Goal: Transaction & Acquisition: Purchase product/service

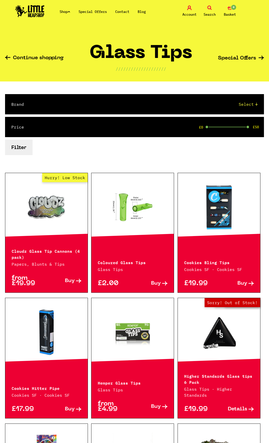
click at [136, 60] on h1 "Glass Tips" at bounding box center [141, 55] width 103 height 21
click at [67, 11] on link "Shop" at bounding box center [65, 11] width 11 height 5
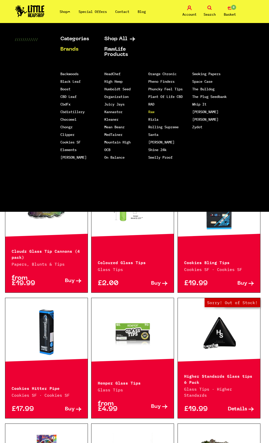
click at [154, 112] on link "Raw" at bounding box center [151, 112] width 6 height 5
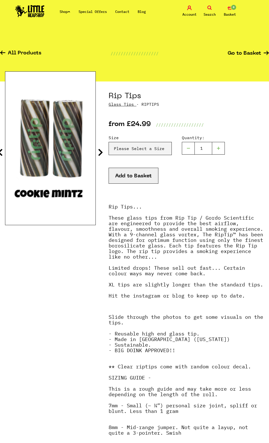
click at [102, 153] on icon at bounding box center [100, 152] width 5 height 8
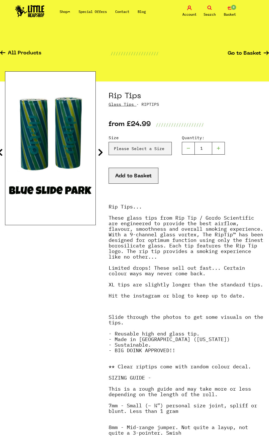
click at [102, 152] on icon at bounding box center [100, 152] width 5 height 8
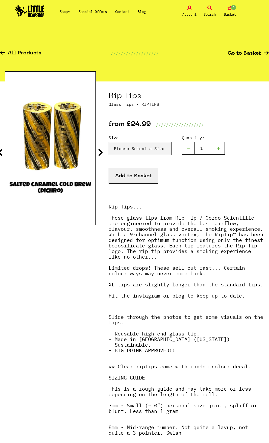
click at [101, 152] on icon at bounding box center [100, 152] width 5 height 8
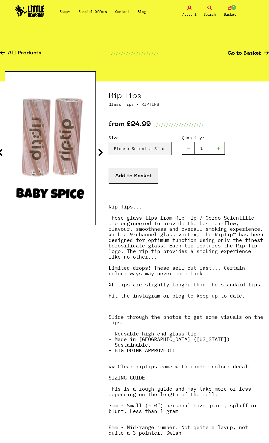
click at [101, 152] on icon at bounding box center [100, 152] width 5 height 8
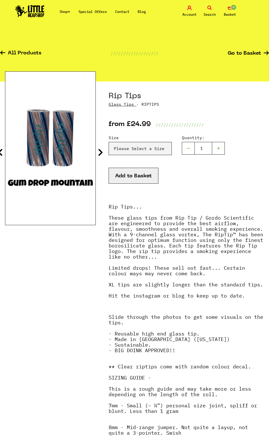
click at [101, 152] on icon at bounding box center [100, 152] width 5 height 8
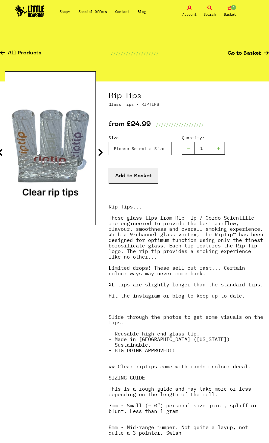
click at [132, 149] on select "Please Select a Size Rip Tips - Size 7 - Clear - £24.99 (Out of Stock) Rip Tips…" at bounding box center [140, 148] width 63 height 13
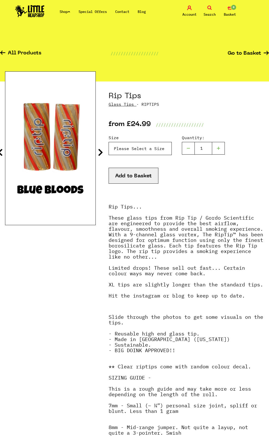
select select "1804"
click at [109, 142] on select "Please Select a Size Rip Tips - Size 7 - Clear - £24.99 (Out of Stock) Rip Tips…" at bounding box center [140, 148] width 63 height 13
click at [100, 152] on icon at bounding box center [100, 152] width 5 height 8
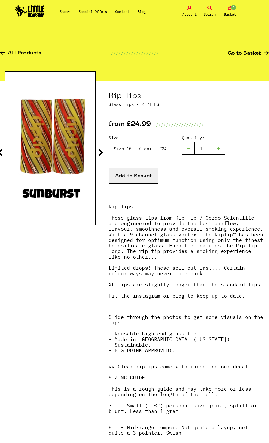
click at [158, 151] on select "Please Select a Size Rip Tips - Size 7 - Clear - £24.99 (Out of Stock) Rip Tips…" at bounding box center [140, 148] width 63 height 13
click at [146, 146] on select "Please Select a Size Rip Tips - Size 7 - Clear - £24.99 (Out of Stock) Rip Tips…" at bounding box center [140, 148] width 63 height 13
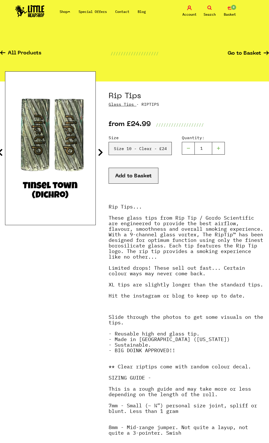
click at [179, 299] on strong "Rip Tips... These glass tips from Rip Tip / Gordo Scientific are engineered to …" at bounding box center [186, 251] width 155 height 96
click at [154, 146] on select "Please Select a Size Rip Tips - Size 7 - Clear - £24.99 (Out of Stock) Rip Tips…" at bounding box center [140, 148] width 63 height 13
click at [66, 295] on div at bounding box center [50, 332] width 91 height 503
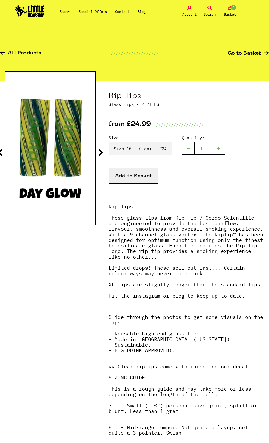
click at [167, 257] on p "Rip Tips... These glass tips from Rip Tip / Gordo Scientific are engineered to …" at bounding box center [187, 254] width 156 height 100
drag, startPoint x: 151, startPoint y: 138, endPoint x: 151, endPoint y: 144, distance: 5.8
click at [151, 138] on label "Size" at bounding box center [140, 138] width 63 height 6
click at [151, 142] on select "Please Select a Size Rip Tips - Size 7 - Clear - £24.99 (Out of Stock) Rip Tips…" at bounding box center [140, 148] width 63 height 13
click at [153, 147] on select "Please Select a Size Rip Tips - Size 7 - Clear - £24.99 (Out of Stock) Rip Tips…" at bounding box center [140, 148] width 63 height 13
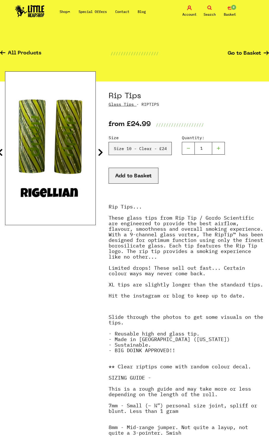
click at [151, 328] on p "Slide through the photos to get some visuals on the tips. - Reusable high end g…" at bounding box center [187, 336] width 156 height 44
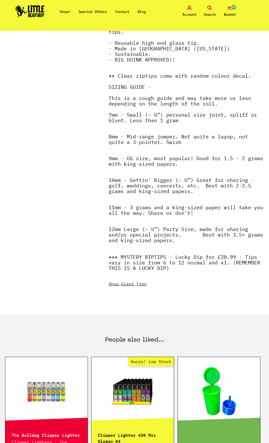
scroll to position [354, 0]
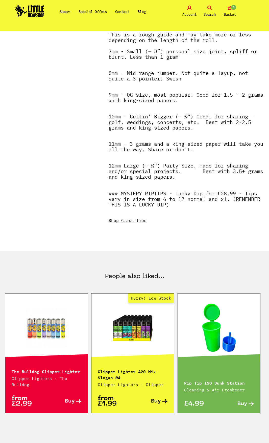
click at [143, 223] on link "Shop Glass Tips" at bounding box center [128, 220] width 38 height 5
click at [142, 223] on div "Shop Glass Tips" at bounding box center [187, 221] width 156 height 6
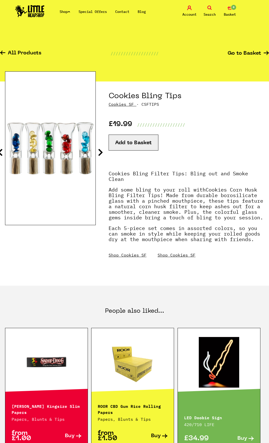
click at [100, 152] on icon at bounding box center [100, 152] width 5 height 8
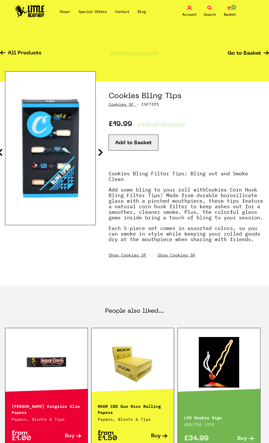
click at [102, 153] on icon at bounding box center [100, 152] width 5 height 8
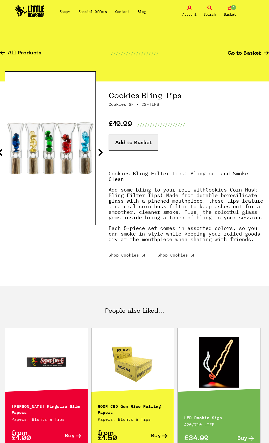
click at [102, 153] on icon at bounding box center [100, 152] width 5 height 8
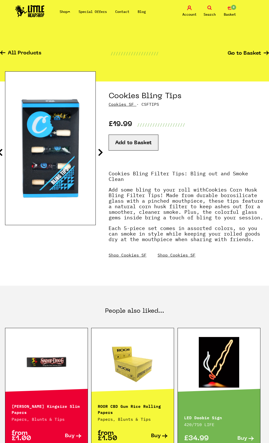
click at [102, 153] on icon at bounding box center [100, 152] width 5 height 8
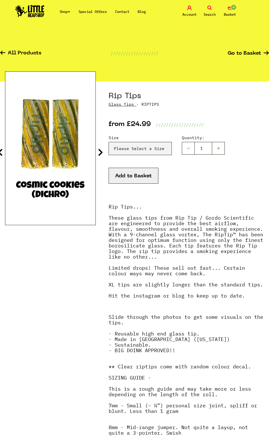
click at [102, 151] on icon at bounding box center [100, 152] width 5 height 8
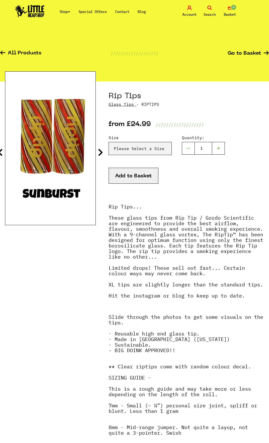
click at [102, 151] on icon at bounding box center [100, 152] width 5 height 8
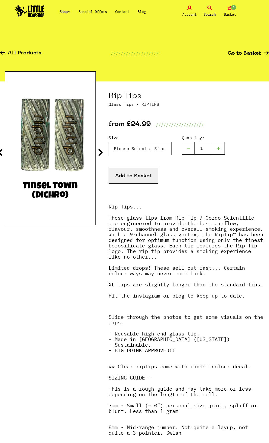
click at [133, 149] on select "Please Select a Size Rip Tips - Size 7 - Clear - £24.99 (Out of Stock) Rip Tips…" at bounding box center [140, 148] width 63 height 13
click at [109, 142] on select "Please Select a Size Rip Tips - Size 7 - Clear - £24.99 (Out of Stock) Rip Tips…" at bounding box center [140, 148] width 63 height 13
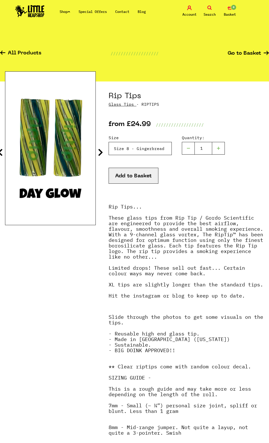
click at [144, 148] on select "Please Select a Size Rip Tips - Size 7 - Clear - £24.99 (Out of Stock) Rip Tips…" at bounding box center [140, 148] width 63 height 13
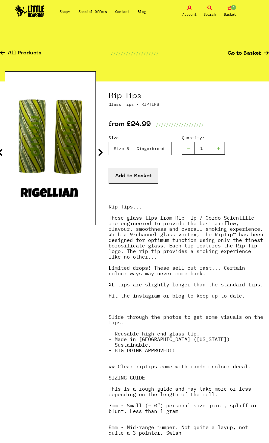
click at [144, 148] on select "Please Select a Size Rip Tips - Size 7 - Clear - £24.99 (Out of Stock) Rip Tips…" at bounding box center [140, 148] width 63 height 13
click at [101, 151] on icon at bounding box center [100, 152] width 5 height 8
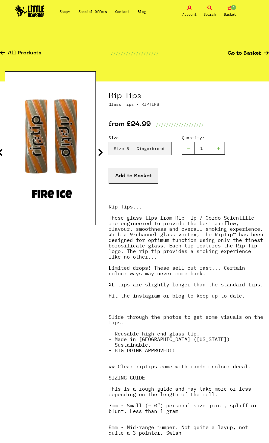
click at [101, 151] on icon at bounding box center [100, 152] width 5 height 8
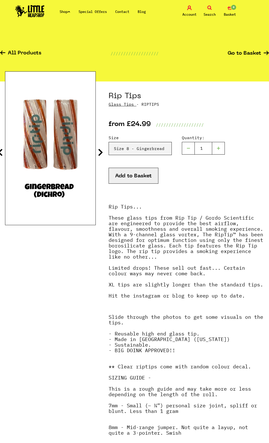
click at [101, 151] on icon at bounding box center [100, 152] width 5 height 8
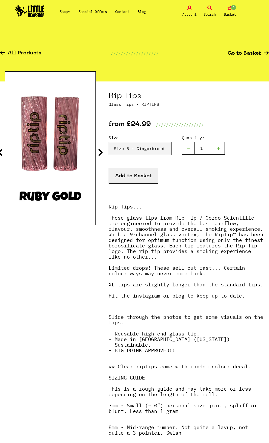
click at [1, 153] on icon at bounding box center [0, 152] width 5 height 8
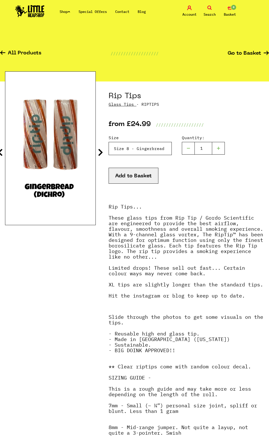
click at [152, 150] on select "Please Select a Size Rip Tips - Size 7 - Clear - £24.99 (Out of Stock) Rip Tips…" at bounding box center [140, 148] width 63 height 13
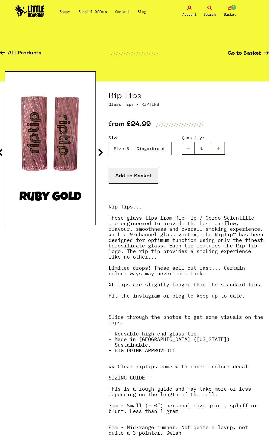
select select "1904"
click at [109, 142] on select "Please Select a Size Rip Tips - Size 7 - Clear - £24.99 (Out of Stock) Rip Tips…" at bounding box center [140, 148] width 63 height 13
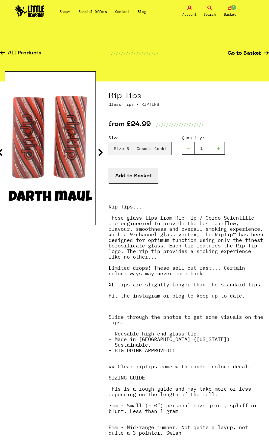
click at [100, 154] on icon at bounding box center [100, 152] width 5 height 8
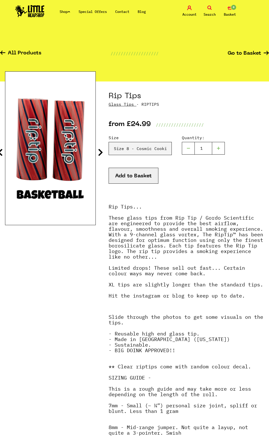
click at [100, 154] on icon at bounding box center [100, 152] width 5 height 8
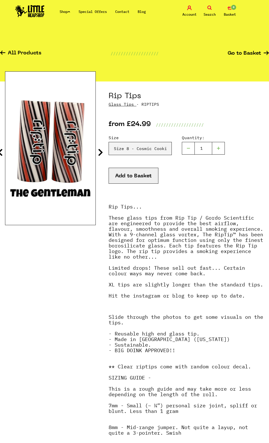
click at [100, 154] on icon at bounding box center [100, 152] width 5 height 8
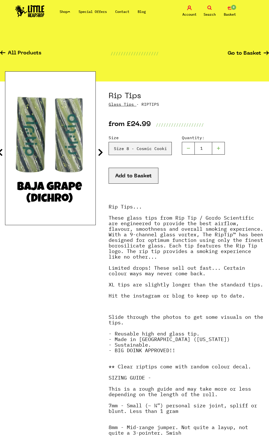
click at [100, 154] on icon at bounding box center [100, 152] width 5 height 8
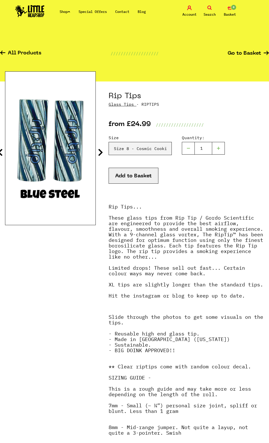
click at [100, 154] on icon at bounding box center [100, 152] width 5 height 8
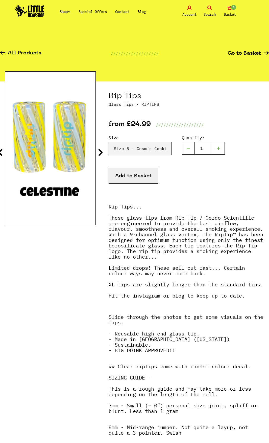
click at [100, 154] on icon at bounding box center [100, 152] width 5 height 8
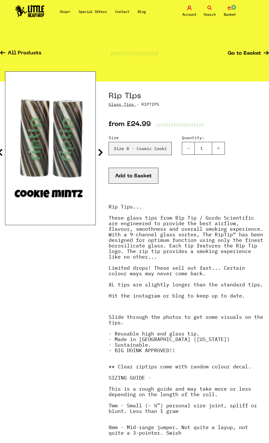
click at [100, 154] on icon at bounding box center [100, 152] width 5 height 8
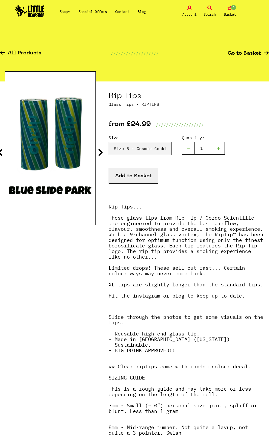
click at [100, 154] on icon at bounding box center [100, 152] width 5 height 8
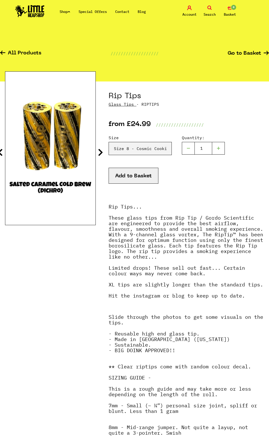
click at [100, 154] on icon at bounding box center [100, 152] width 5 height 8
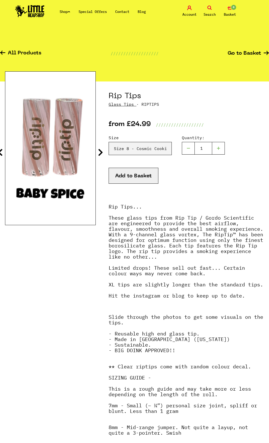
click at [100, 154] on icon at bounding box center [100, 152] width 5 height 8
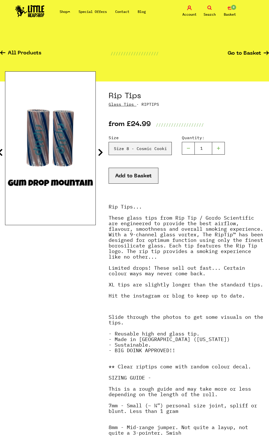
click at [100, 154] on icon at bounding box center [100, 152] width 5 height 8
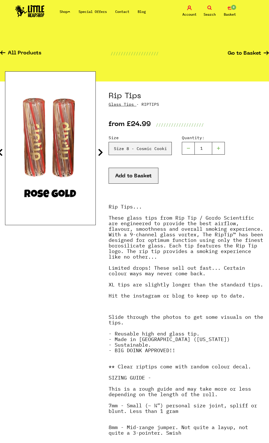
click at [100, 154] on icon at bounding box center [100, 152] width 5 height 8
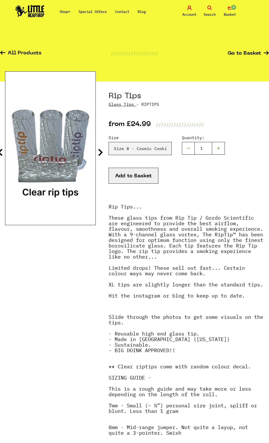
click at [100, 153] on icon at bounding box center [100, 152] width 5 height 8
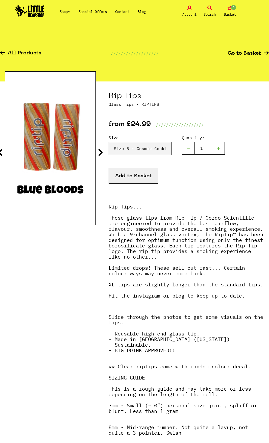
click at [100, 153] on icon at bounding box center [100, 152] width 5 height 8
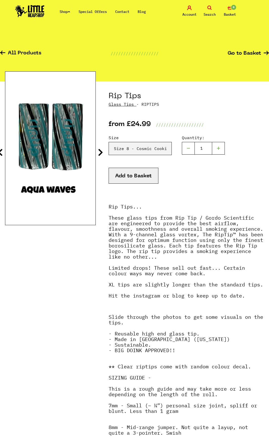
click at [100, 153] on icon at bounding box center [100, 152] width 5 height 8
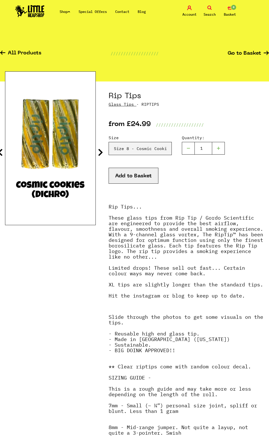
click at [100, 153] on icon at bounding box center [100, 152] width 5 height 8
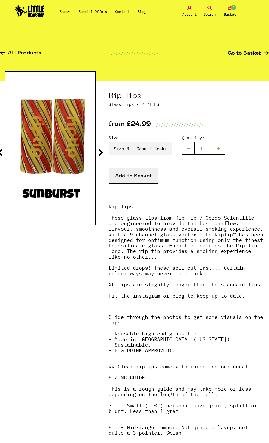
click at [100, 153] on icon at bounding box center [100, 152] width 5 height 8
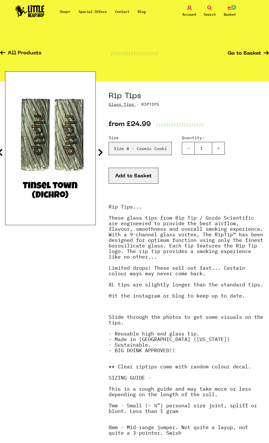
click at [100, 153] on icon at bounding box center [100, 152] width 5 height 8
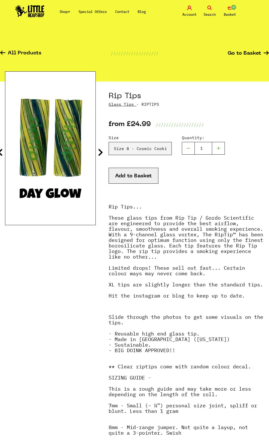
click at [100, 153] on icon at bounding box center [100, 152] width 5 height 8
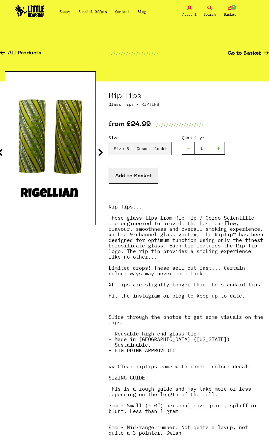
click at [100, 153] on icon at bounding box center [100, 152] width 5 height 8
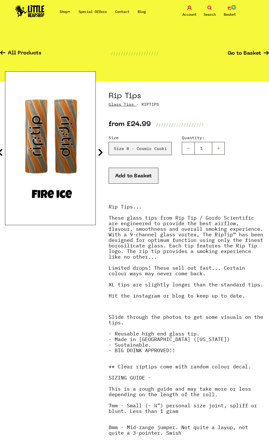
click at [100, 153] on icon at bounding box center [100, 152] width 5 height 8
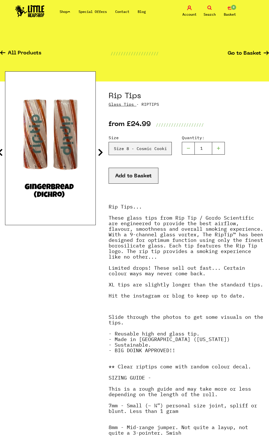
click at [100, 153] on icon at bounding box center [100, 152] width 5 height 8
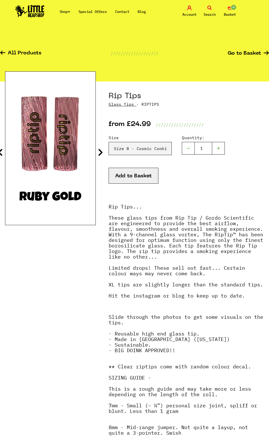
click at [100, 153] on icon at bounding box center [100, 152] width 5 height 8
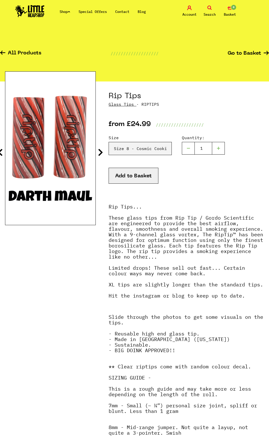
click at [100, 153] on icon at bounding box center [100, 152] width 5 height 8
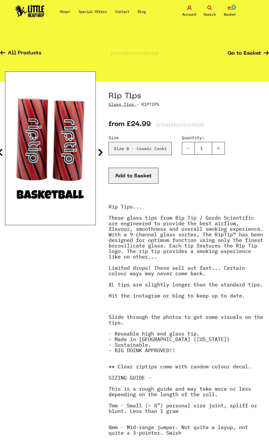
click at [100, 153] on icon at bounding box center [100, 152] width 5 height 8
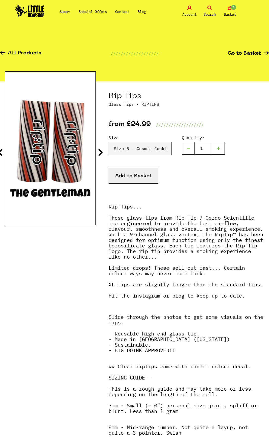
click at [100, 153] on icon at bounding box center [100, 152] width 5 height 8
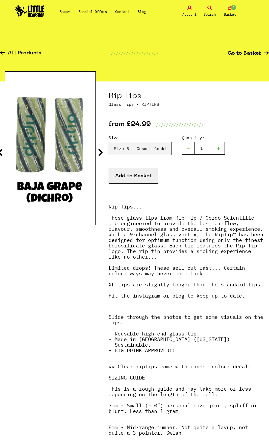
click at [2, 151] on icon at bounding box center [0, 152] width 5 height 8
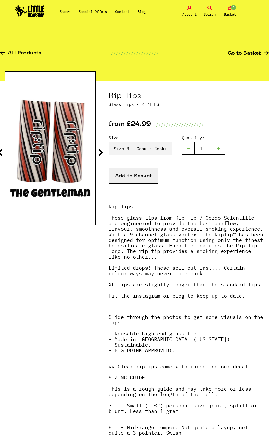
click at [100, 152] on icon at bounding box center [100, 152] width 5 height 8
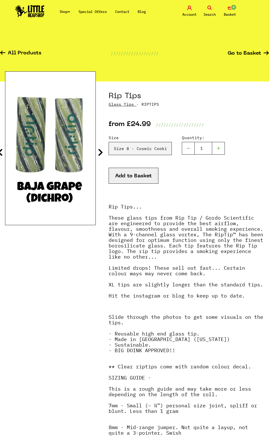
click at [100, 152] on icon at bounding box center [100, 152] width 5 height 8
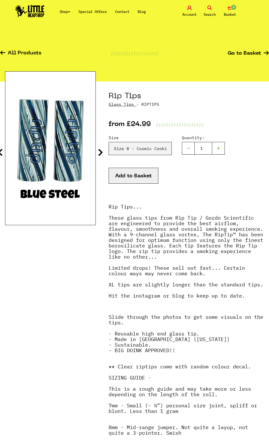
click at [100, 152] on icon at bounding box center [100, 152] width 5 height 8
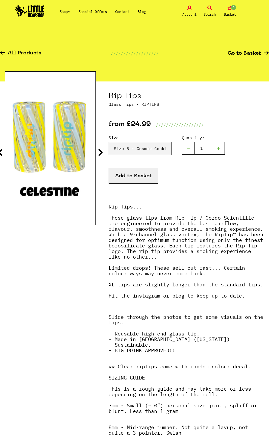
click at [100, 152] on icon at bounding box center [100, 152] width 5 height 8
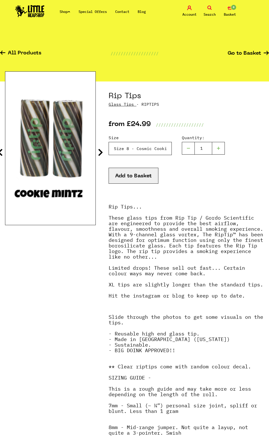
click at [146, 147] on select "Please Select a Size Rip Tips - Size 7 - Clear - £24.99 (Out of Stock) Rip Tips…" at bounding box center [140, 148] width 63 height 13
click at [34, 297] on div at bounding box center [50, 332] width 91 height 503
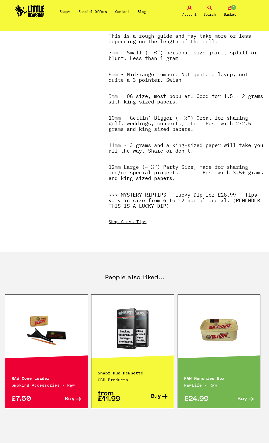
scroll to position [430, 0]
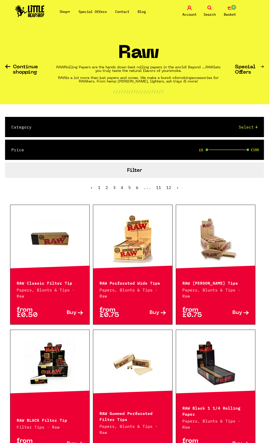
click at [135, 164] on button "Filter" at bounding box center [134, 169] width 259 height 15
click at [139, 173] on button "Filter" at bounding box center [134, 169] width 259 height 15
click at [139, 171] on button "Filter" at bounding box center [134, 169] width 259 height 15
drag, startPoint x: 207, startPoint y: 149, endPoint x: 205, endPoint y: 150, distance: 2.6
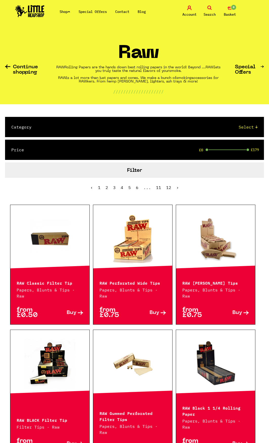
click at [205, 150] on div "Price £0 £179" at bounding box center [134, 150] width 259 height 20
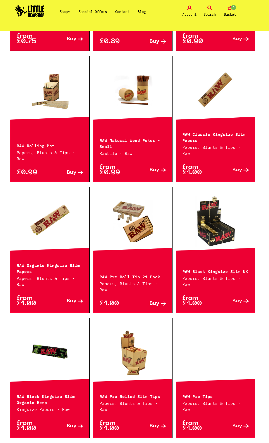
scroll to position [452, 0]
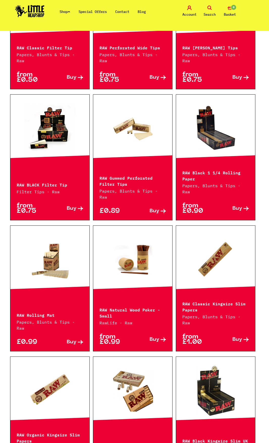
scroll to position [85, 0]
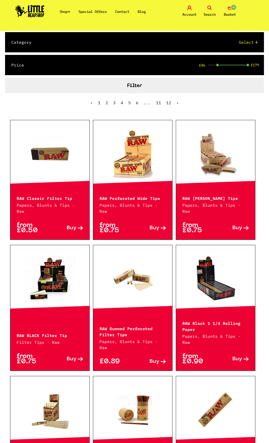
drag, startPoint x: 207, startPoint y: 64, endPoint x: 219, endPoint y: 68, distance: 12.5
click at [219, 68] on div "Price £46 £179" at bounding box center [134, 65] width 259 height 20
click at [140, 90] on button "Filter" at bounding box center [134, 85] width 259 height 15
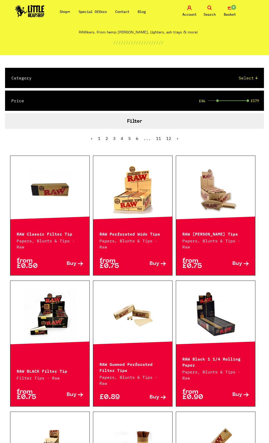
scroll to position [34, 0]
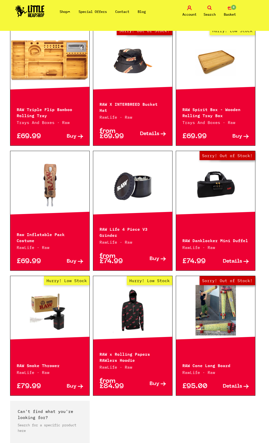
scroll to position [759, 0]
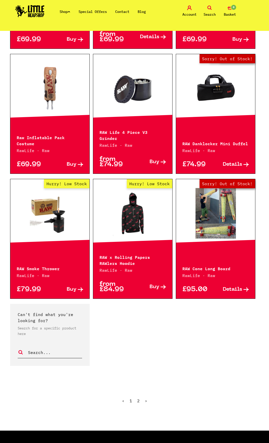
click at [140, 394] on ul "‹ 1 2 ›" at bounding box center [134, 405] width 259 height 22
click at [139, 398] on link "2" at bounding box center [138, 400] width 3 height 5
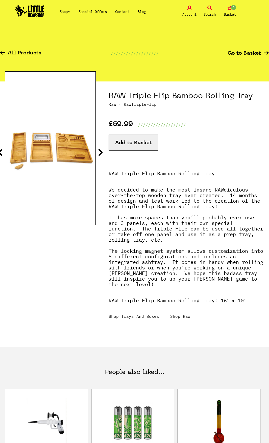
click at [104, 152] on section "RAW Triple Flip Bamboo Rolling Tray Raw · RawTripleFlip £69.99 ////////////////…" at bounding box center [134, 213] width 269 height 265
click at [100, 152] on icon at bounding box center [100, 152] width 5 height 8
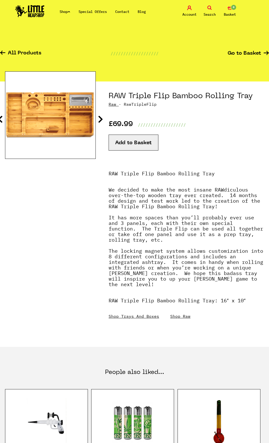
click at [102, 119] on icon at bounding box center [100, 119] width 5 height 8
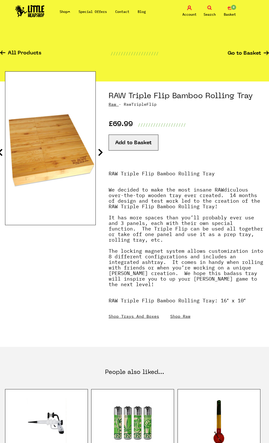
click at [101, 149] on icon at bounding box center [100, 152] width 5 height 8
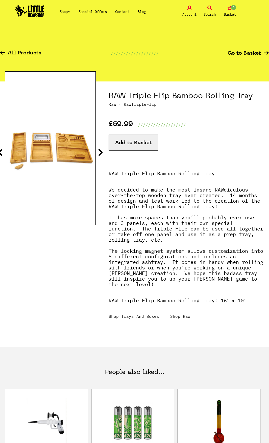
click at [101, 149] on icon at bounding box center [100, 152] width 5 height 8
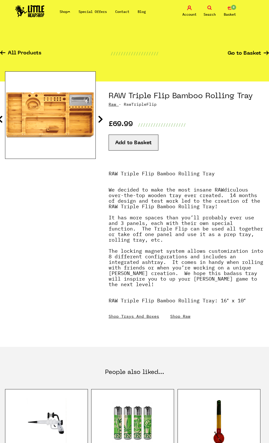
click at [101, 120] on icon at bounding box center [100, 119] width 5 height 8
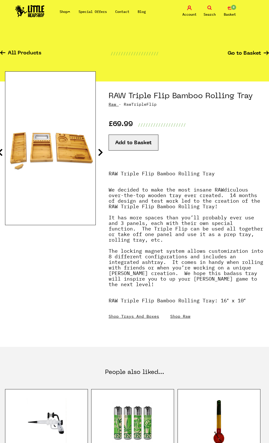
click at [101, 152] on icon at bounding box center [100, 152] width 5 height 8
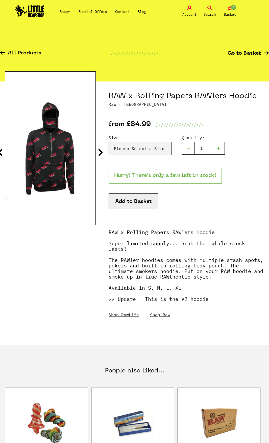
click at [100, 148] on icon at bounding box center [100, 152] width 5 height 8
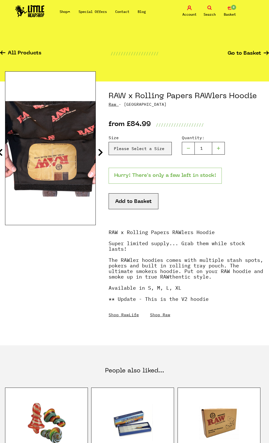
click at [100, 148] on icon at bounding box center [100, 152] width 5 height 8
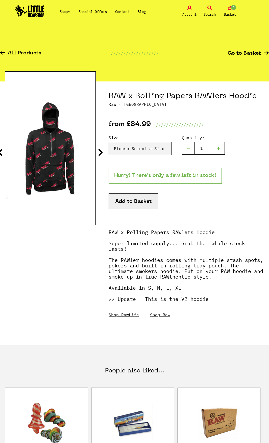
click at [100, 148] on icon at bounding box center [100, 152] width 5 height 8
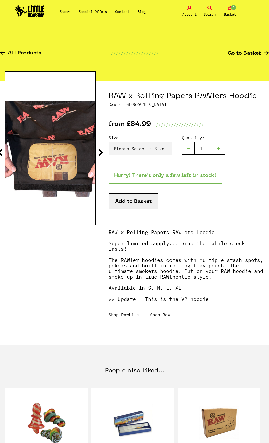
click at [100, 148] on icon at bounding box center [100, 152] width 5 height 8
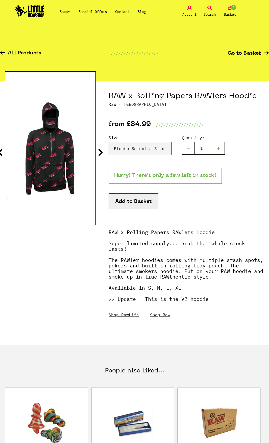
click at [100, 148] on icon at bounding box center [100, 152] width 5 height 8
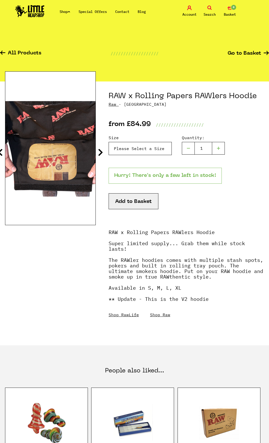
click at [137, 148] on select "Please Select a Size Small - £84.99 RAW x Rolling Papers RAWlers Hoodie - Mediu…" at bounding box center [140, 148] width 63 height 13
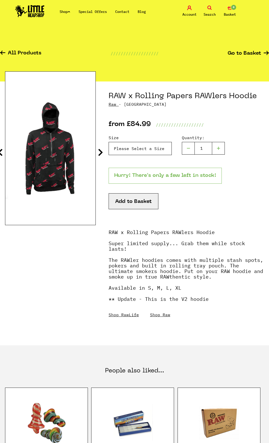
click at [137, 148] on select "Please Select a Size Small - £84.99 RAW x Rolling Papers RAWlers Hoodie - Mediu…" at bounding box center [140, 148] width 63 height 13
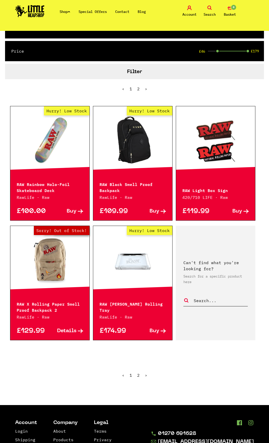
scroll to position [101, 0]
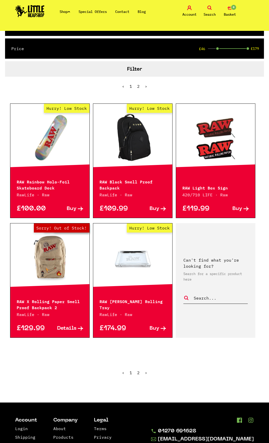
click at [151, 263] on link "Hurry! Low Stock" at bounding box center [132, 257] width 79 height 51
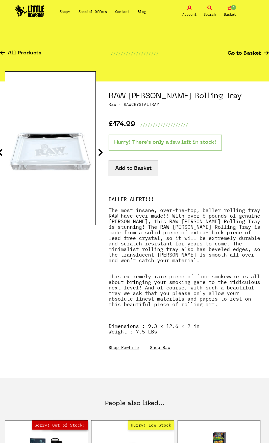
click at [100, 154] on icon at bounding box center [100, 152] width 5 height 8
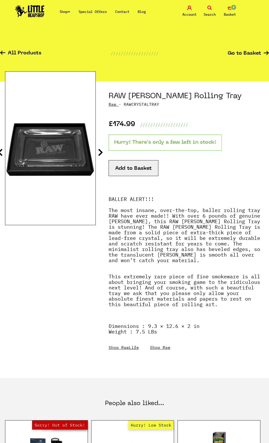
click at [100, 154] on icon at bounding box center [100, 152] width 5 height 8
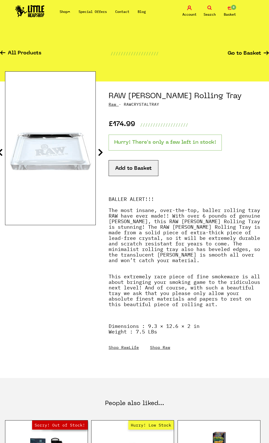
click at [100, 154] on icon at bounding box center [100, 152] width 5 height 8
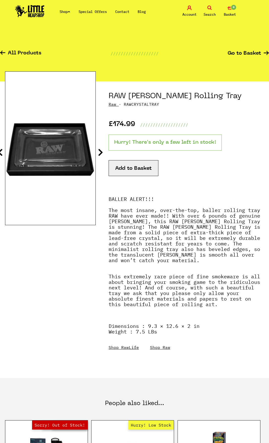
click at [100, 154] on icon at bounding box center [100, 152] width 5 height 8
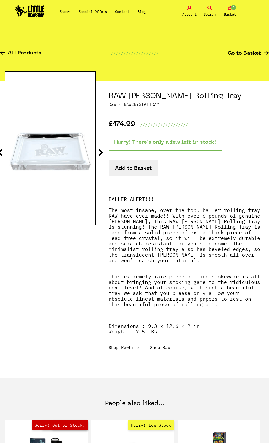
click at [100, 154] on icon at bounding box center [100, 152] width 5 height 8
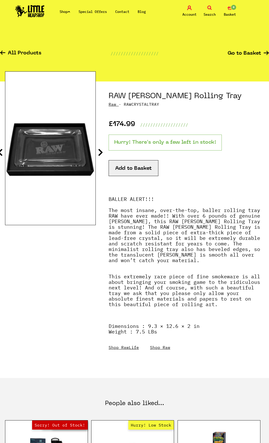
click at [100, 154] on icon at bounding box center [100, 152] width 5 height 8
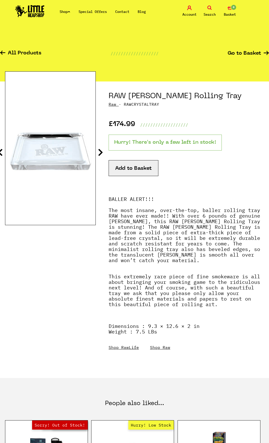
click at [100, 154] on icon at bounding box center [100, 152] width 5 height 8
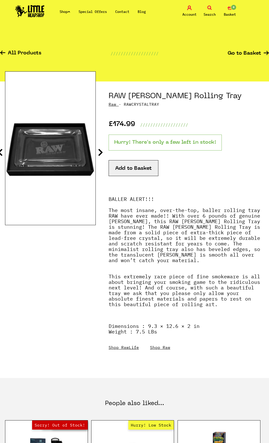
click at [100, 154] on icon at bounding box center [100, 152] width 5 height 8
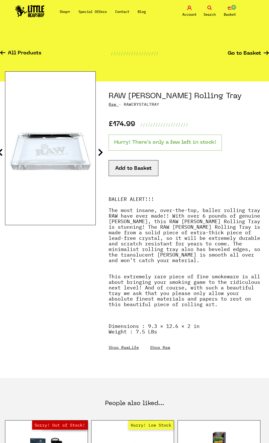
click at [100, 154] on icon at bounding box center [100, 152] width 5 height 8
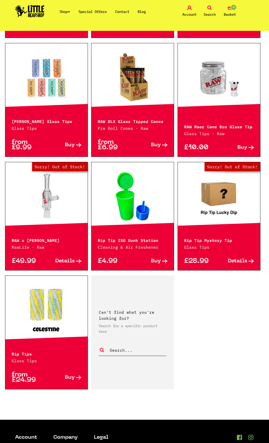
scroll to position [506, 0]
